Goal: Information Seeking & Learning: Learn about a topic

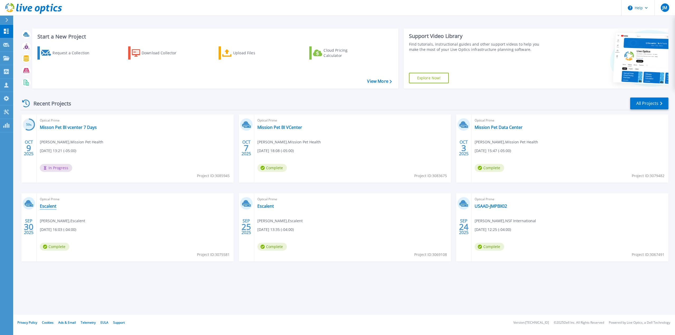
click at [51, 206] on link "Escalent" at bounding box center [48, 206] width 17 height 5
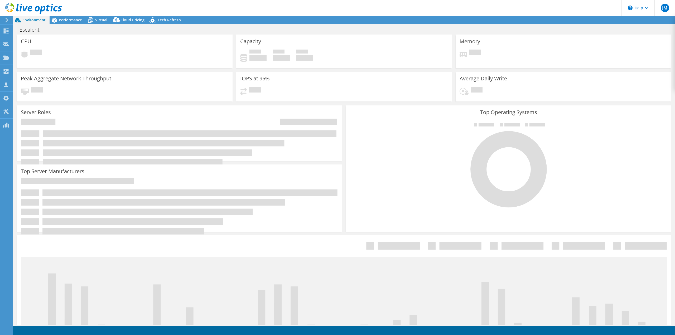
select select "USD"
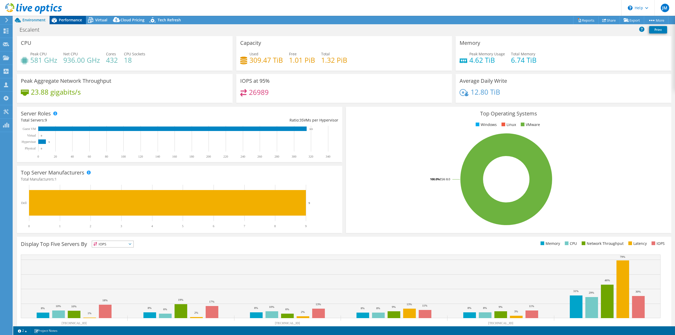
click at [67, 23] on div "Performance" at bounding box center [68, 20] width 36 height 8
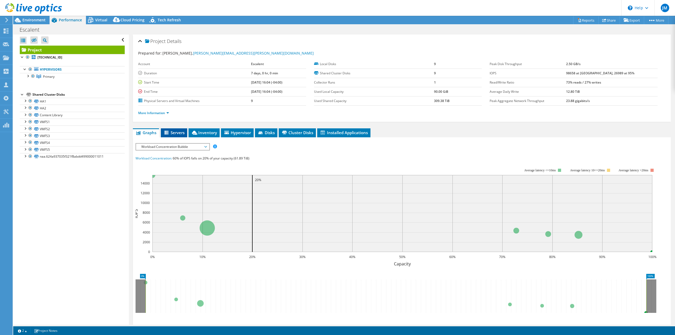
click at [172, 132] on span "Servers" at bounding box center [174, 132] width 21 height 5
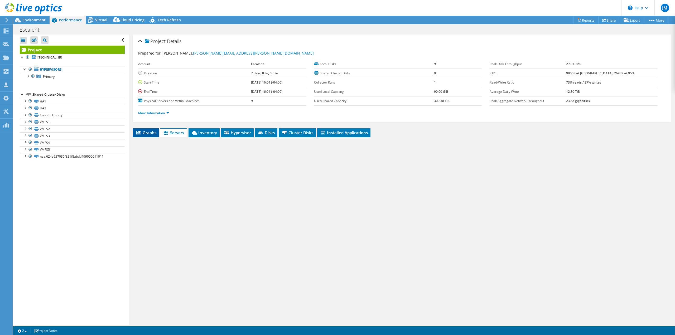
click at [147, 133] on span "Graphs" at bounding box center [146, 132] width 21 height 5
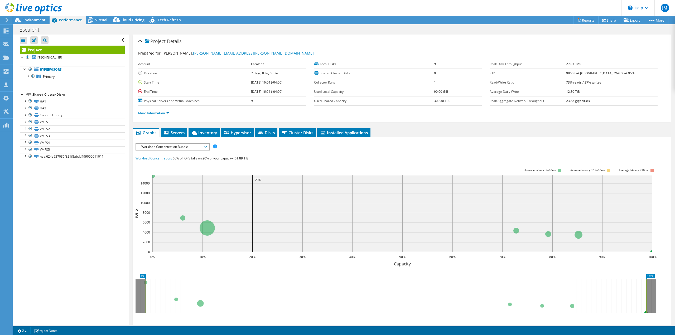
click at [175, 148] on span "Workload Concentration Bubble" at bounding box center [173, 147] width 68 height 6
click at [164, 182] on li "CPU Percentage" at bounding box center [172, 185] width 73 height 6
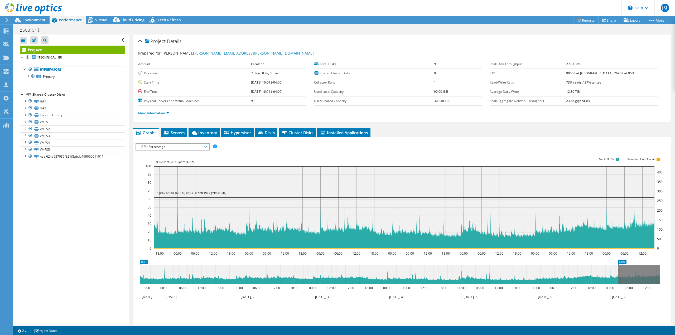
drag, startPoint x: 654, startPoint y: 261, endPoint x: 612, endPoint y: 258, distance: 41.8
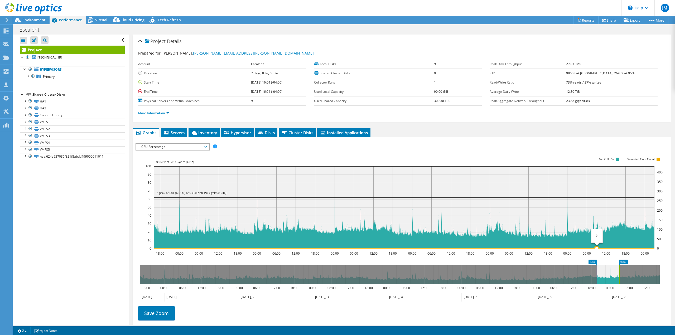
drag, startPoint x: 143, startPoint y: 262, endPoint x: 602, endPoint y: 246, distance: 459.2
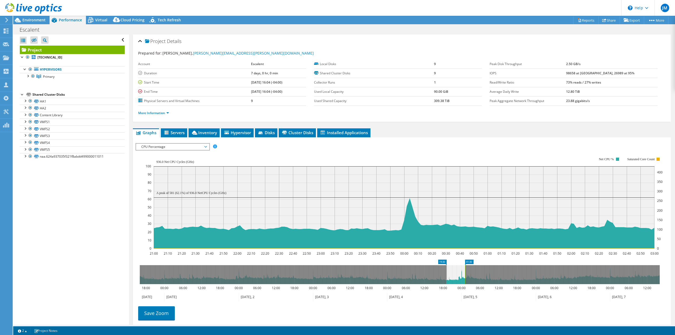
drag, startPoint x: 606, startPoint y: 278, endPoint x: 452, endPoint y: 279, distance: 154.3
click at [452, 279] on icon at bounding box center [456, 274] width 19 height 19
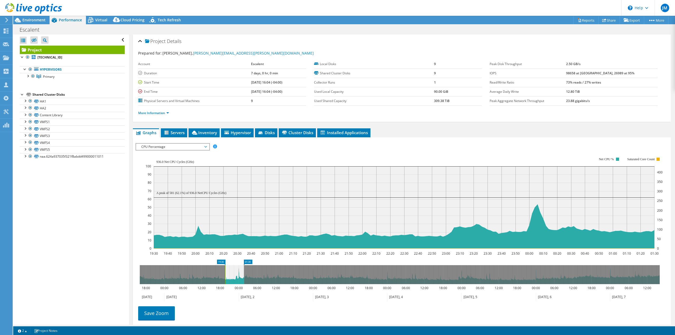
drag, startPoint x: 463, startPoint y: 276, endPoint x: 240, endPoint y: 289, distance: 222.8
click at [240, 289] on icon "19:30 01:30 18:00 00:00 06:00 12:00 18:00 00:00 06:00 12:00 18:00 00:00 06:00 1…" at bounding box center [400, 281] width 529 height 42
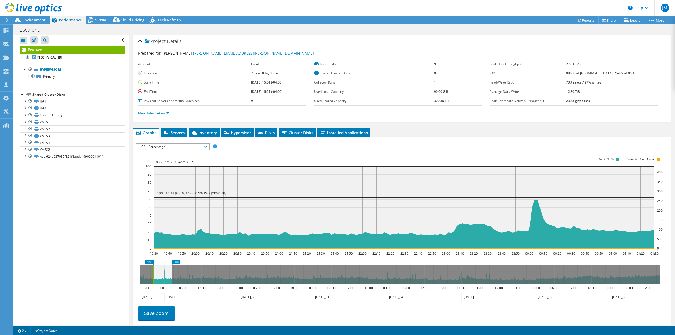
drag, startPoint x: 231, startPoint y: 279, endPoint x: 162, endPoint y: 277, distance: 69.1
click at [162, 277] on icon at bounding box center [163, 274] width 18 height 19
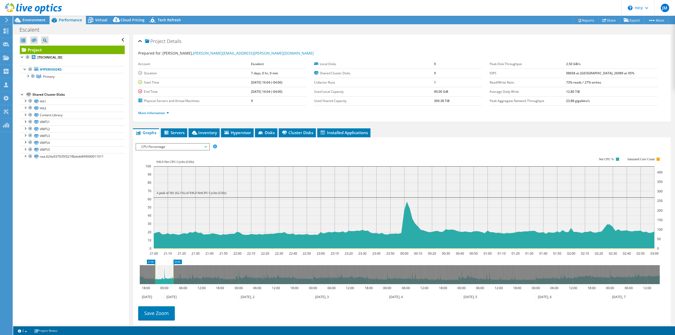
click at [168, 144] on span "CPU Percentage" at bounding box center [173, 147] width 68 height 6
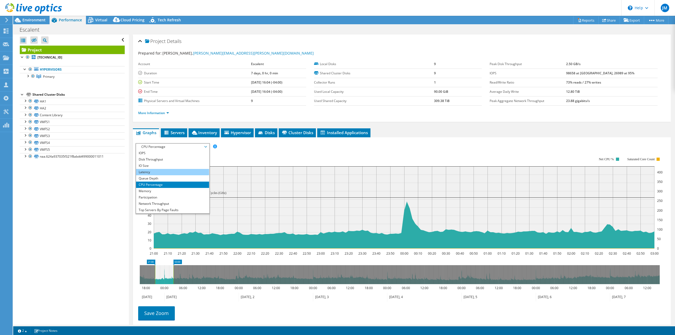
drag, startPoint x: 155, startPoint y: 169, endPoint x: 154, endPoint y: 172, distance: 3.3
click at [154, 171] on li "Latency" at bounding box center [172, 172] width 73 height 6
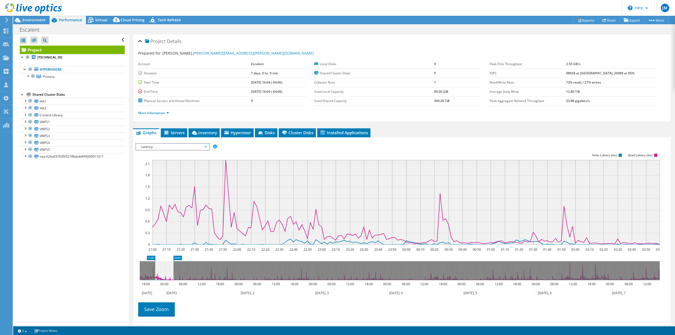
click at [156, 144] on span "Latency" at bounding box center [173, 147] width 68 height 6
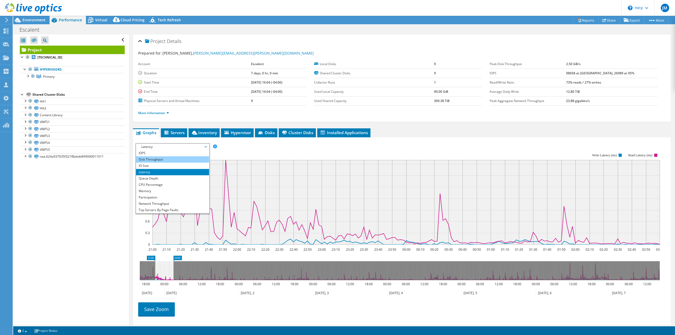
click at [156, 156] on li "Disk Throughput" at bounding box center [172, 159] width 73 height 6
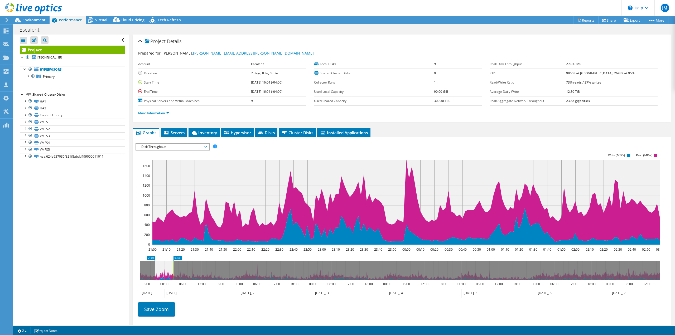
click at [184, 150] on rect at bounding box center [398, 199] width 525 height 106
click at [183, 146] on span "Disk Throughput" at bounding box center [173, 147] width 68 height 6
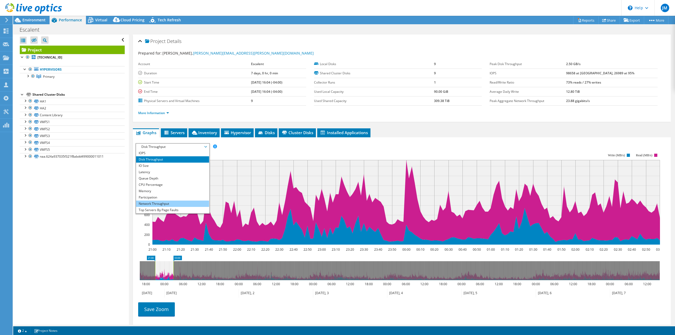
click at [158, 202] on li "Network Throughput" at bounding box center [172, 204] width 73 height 6
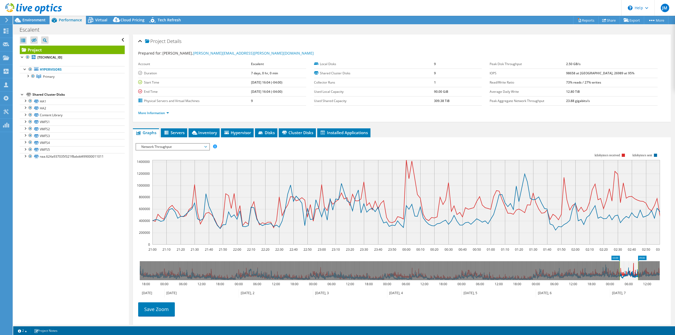
drag, startPoint x: 166, startPoint y: 267, endPoint x: 631, endPoint y: 275, distance: 464.8
click at [631, 275] on icon at bounding box center [629, 270] width 18 height 19
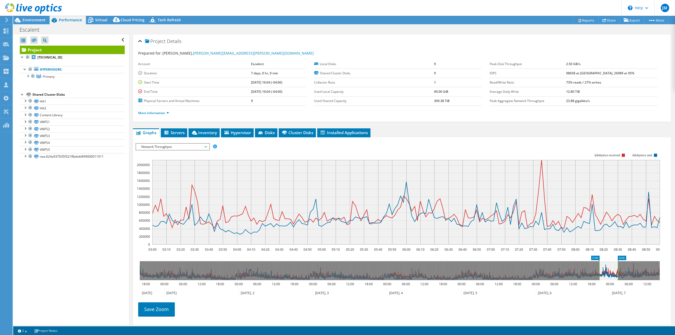
drag, startPoint x: 631, startPoint y: 273, endPoint x: 610, endPoint y: 276, distance: 20.8
click at [610, 276] on icon at bounding box center [609, 270] width 18 height 19
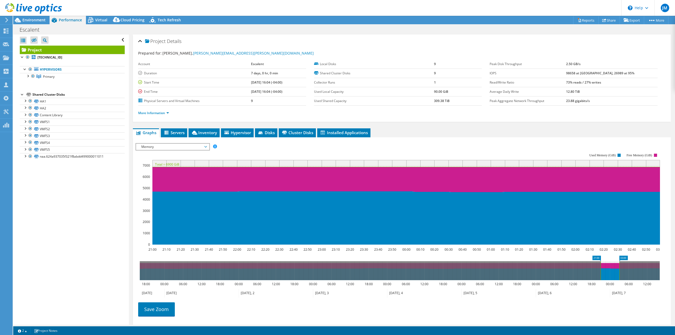
select select "USD"
click at [180, 148] on span "Memory" at bounding box center [173, 147] width 68 height 6
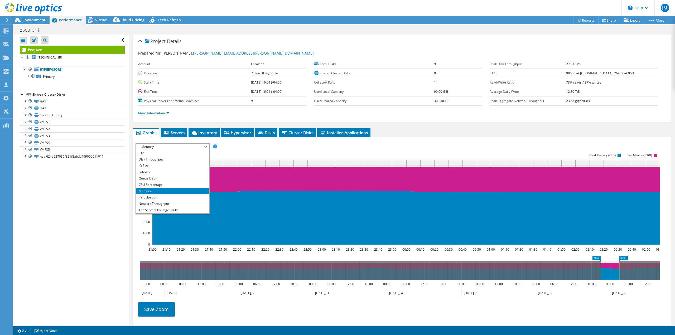
click at [180, 148] on span "Memory" at bounding box center [173, 147] width 68 height 6
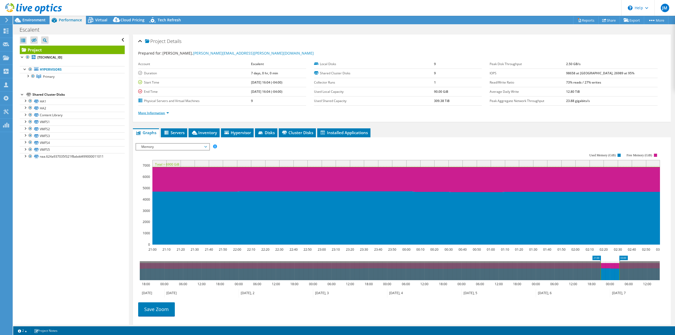
click at [163, 111] on link "More Information" at bounding box center [153, 113] width 31 height 4
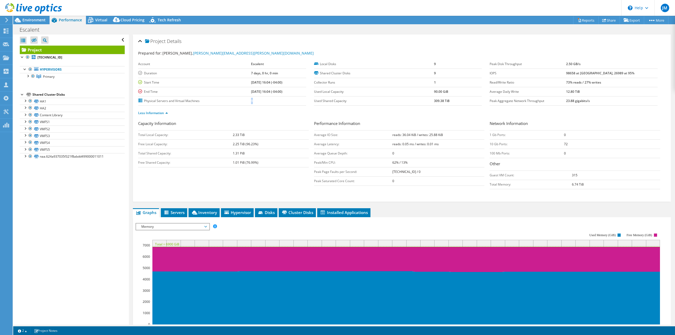
drag, startPoint x: 247, startPoint y: 99, endPoint x: 240, endPoint y: 102, distance: 7.8
click at [240, 102] on tr "Physical Servers and Virtual Machines 9" at bounding box center [222, 100] width 168 height 9
click at [132, 19] on span "Cloud Pricing" at bounding box center [133, 19] width 24 height 5
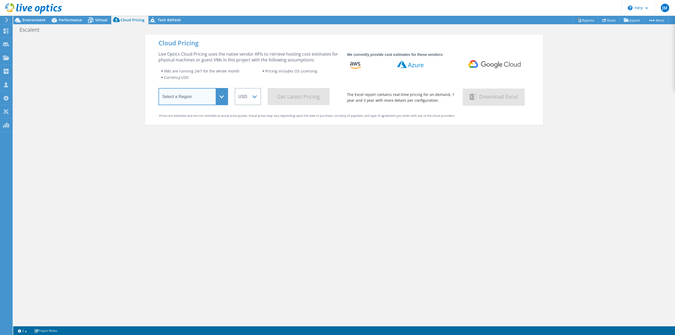
click at [187, 98] on select "Select a Region Asia Pacific (Hong Kong) Asia Pacific (Mumbai) Asia Pacific (Se…" at bounding box center [194, 96] width 70 height 17
select select "USEast"
click at [159, 89] on select "Select a Region Asia Pacific (Hong Kong) Asia Pacific (Mumbai) Asia Pacific (Se…" at bounding box center [194, 96] width 70 height 17
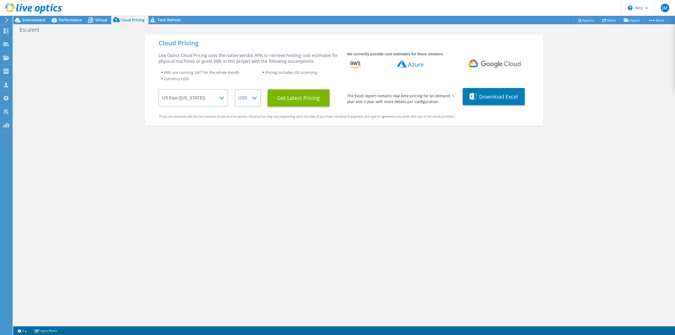
click at [295, 88] on div "Live Optics Cloud Pricing uses the native vendor APIs to retrieve hosting cost …" at bounding box center [250, 79] width 182 height 54
click at [294, 92] on Latest "Get Latest Pricing" at bounding box center [299, 97] width 62 height 17
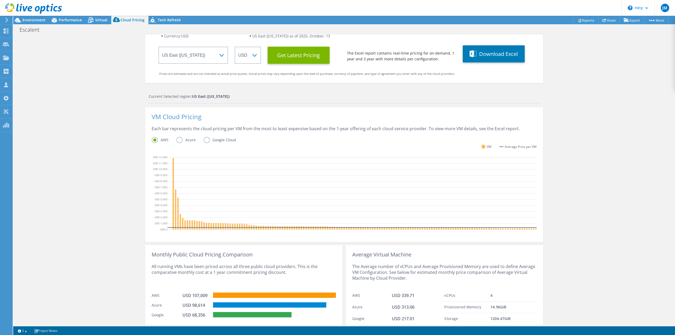
scroll to position [65, 0]
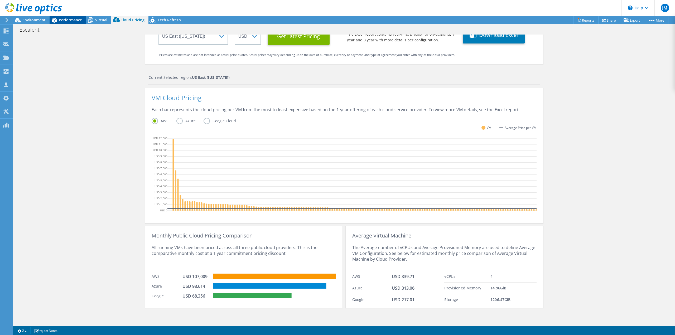
click at [75, 23] on div "Performance" at bounding box center [68, 20] width 36 height 8
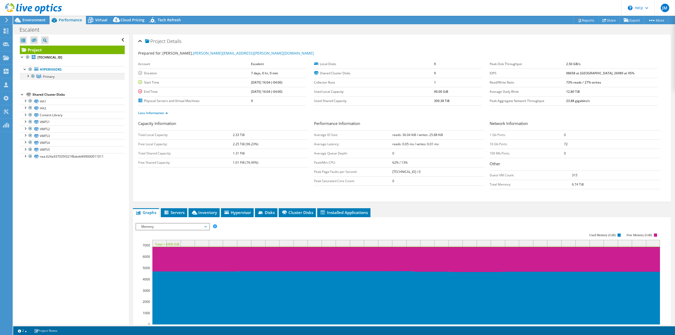
click at [28, 77] on div at bounding box center [27, 75] width 5 height 5
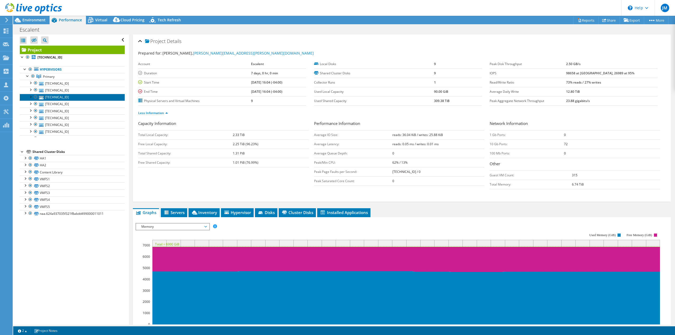
click at [60, 95] on link "10.200.0.17" at bounding box center [72, 97] width 105 height 7
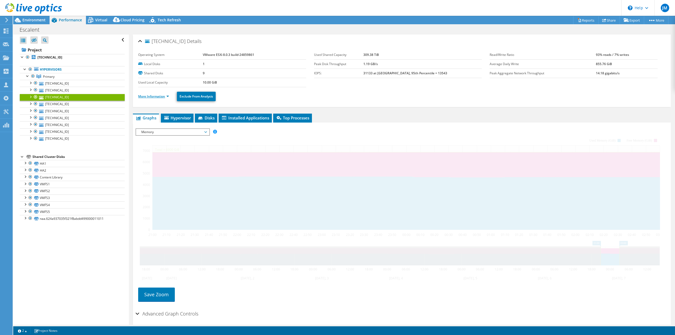
click at [167, 96] on link "More Information" at bounding box center [153, 96] width 31 height 4
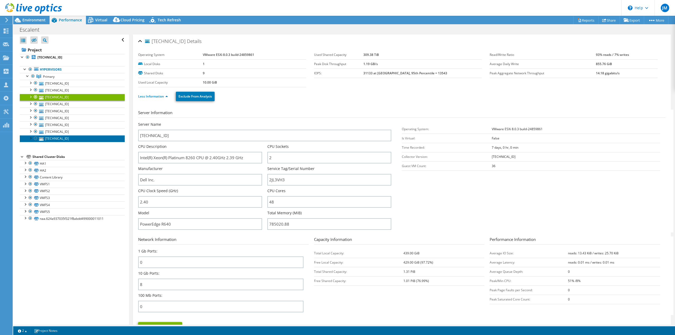
click at [65, 138] on link "10.200.0.13" at bounding box center [72, 138] width 105 height 7
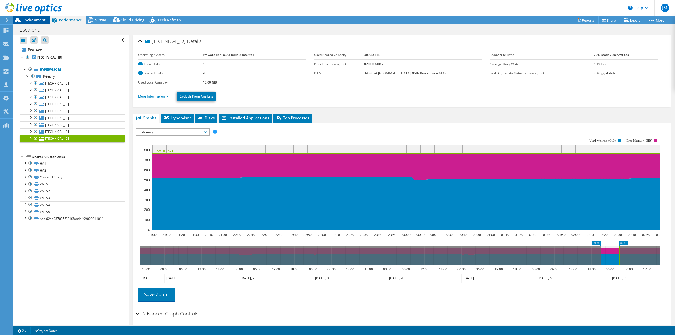
click at [25, 19] on span "Environment" at bounding box center [33, 19] width 23 height 5
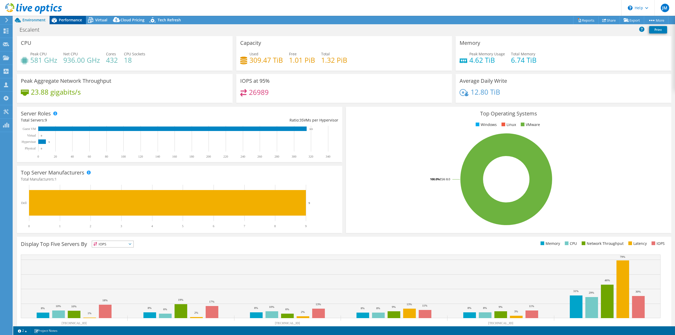
click at [76, 17] on div "Performance" at bounding box center [68, 20] width 36 height 8
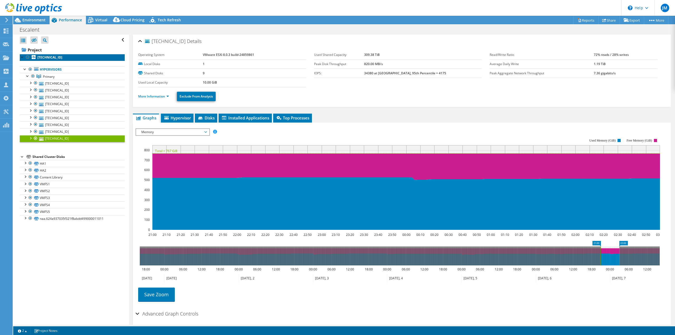
click at [68, 57] on link "10.200.0.14" at bounding box center [72, 57] width 105 height 7
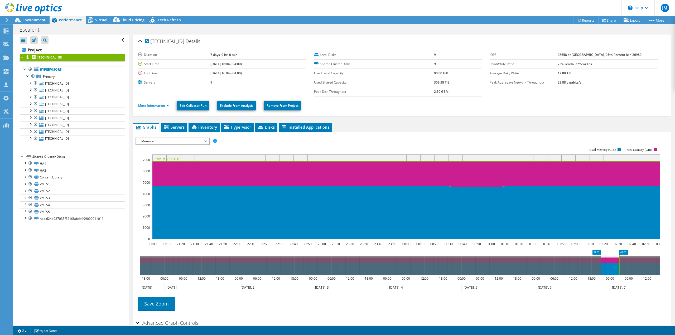
click at [33, 16] on div at bounding box center [31, 9] width 62 height 18
click at [32, 23] on div "Environment" at bounding box center [31, 20] width 36 height 8
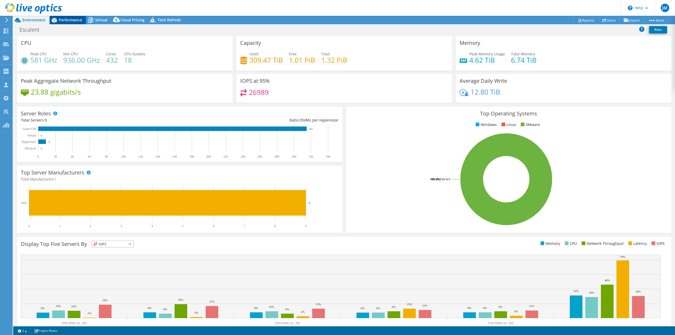
click at [64, 22] on span "Performance" at bounding box center [70, 19] width 23 height 5
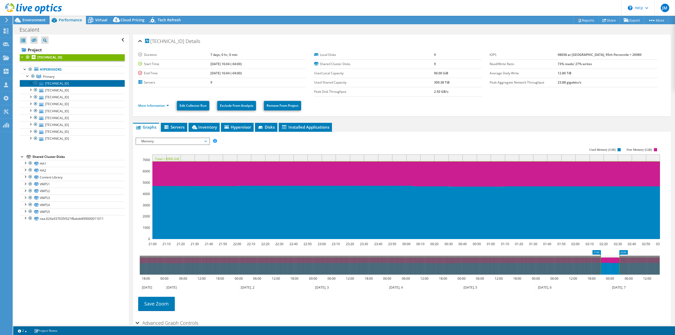
click at [50, 85] on link "10.200.0.14" at bounding box center [72, 83] width 105 height 7
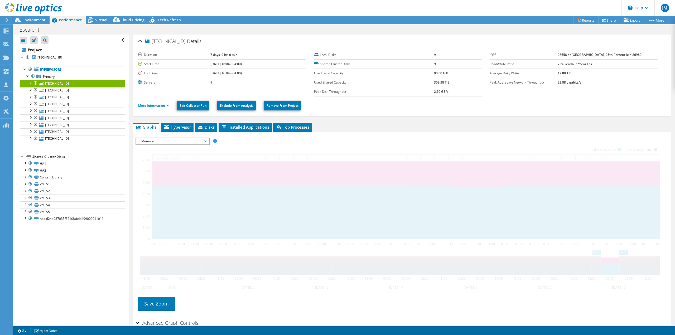
click at [30, 81] on div at bounding box center [30, 82] width 5 height 5
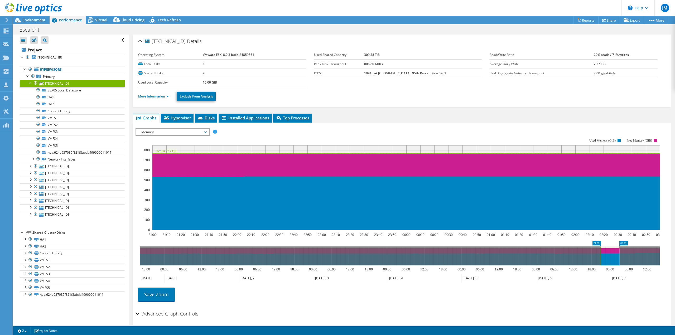
click at [150, 95] on link "More Information" at bounding box center [153, 96] width 31 height 4
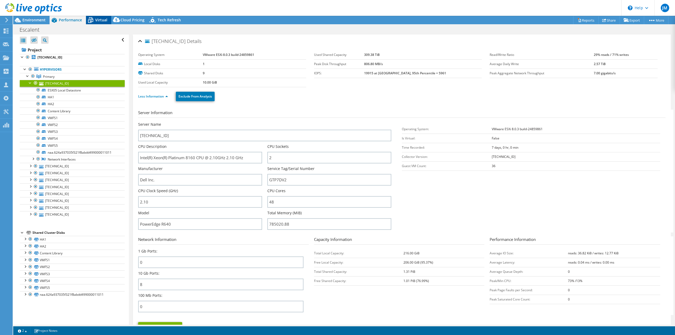
click at [103, 18] on span "Virtual" at bounding box center [101, 19] width 12 height 5
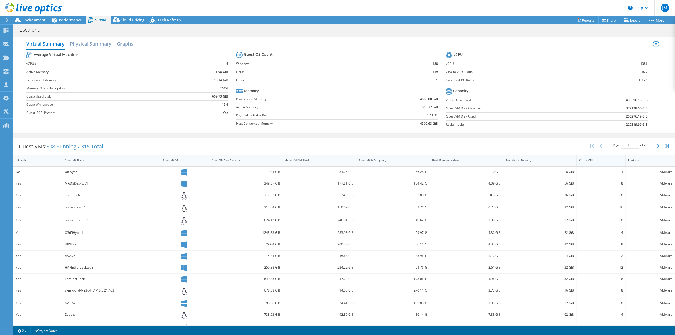
click at [588, 159] on div "Virtual CPU" at bounding box center [598, 160] width 38 height 3
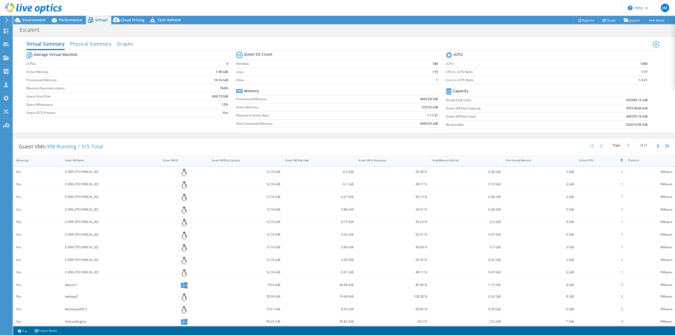
click at [588, 159] on div "Virtual CPU" at bounding box center [598, 160] width 38 height 3
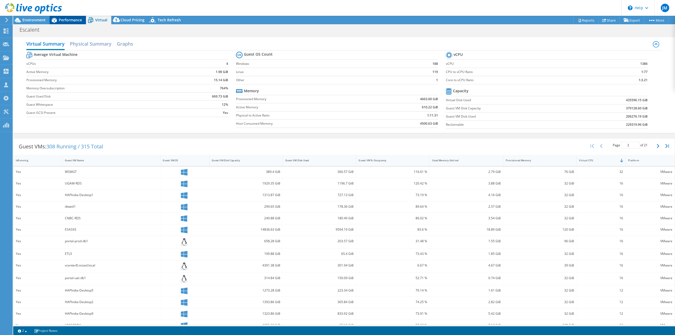
click at [68, 22] on span "Performance" at bounding box center [70, 19] width 23 height 5
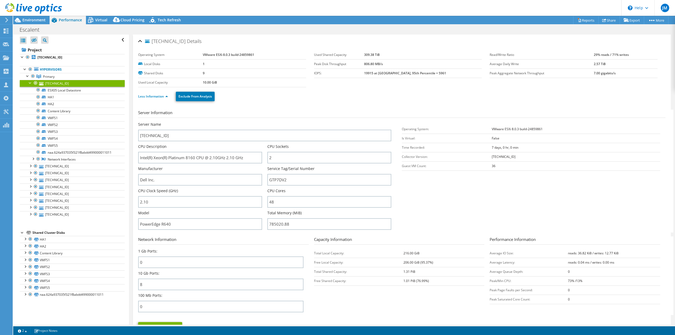
click at [30, 83] on div at bounding box center [30, 82] width 5 height 5
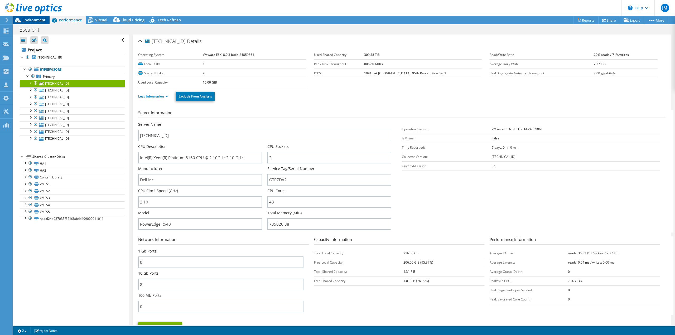
click at [33, 20] on span "Environment" at bounding box center [33, 19] width 23 height 5
